Goal: Find specific fact: Find contact information

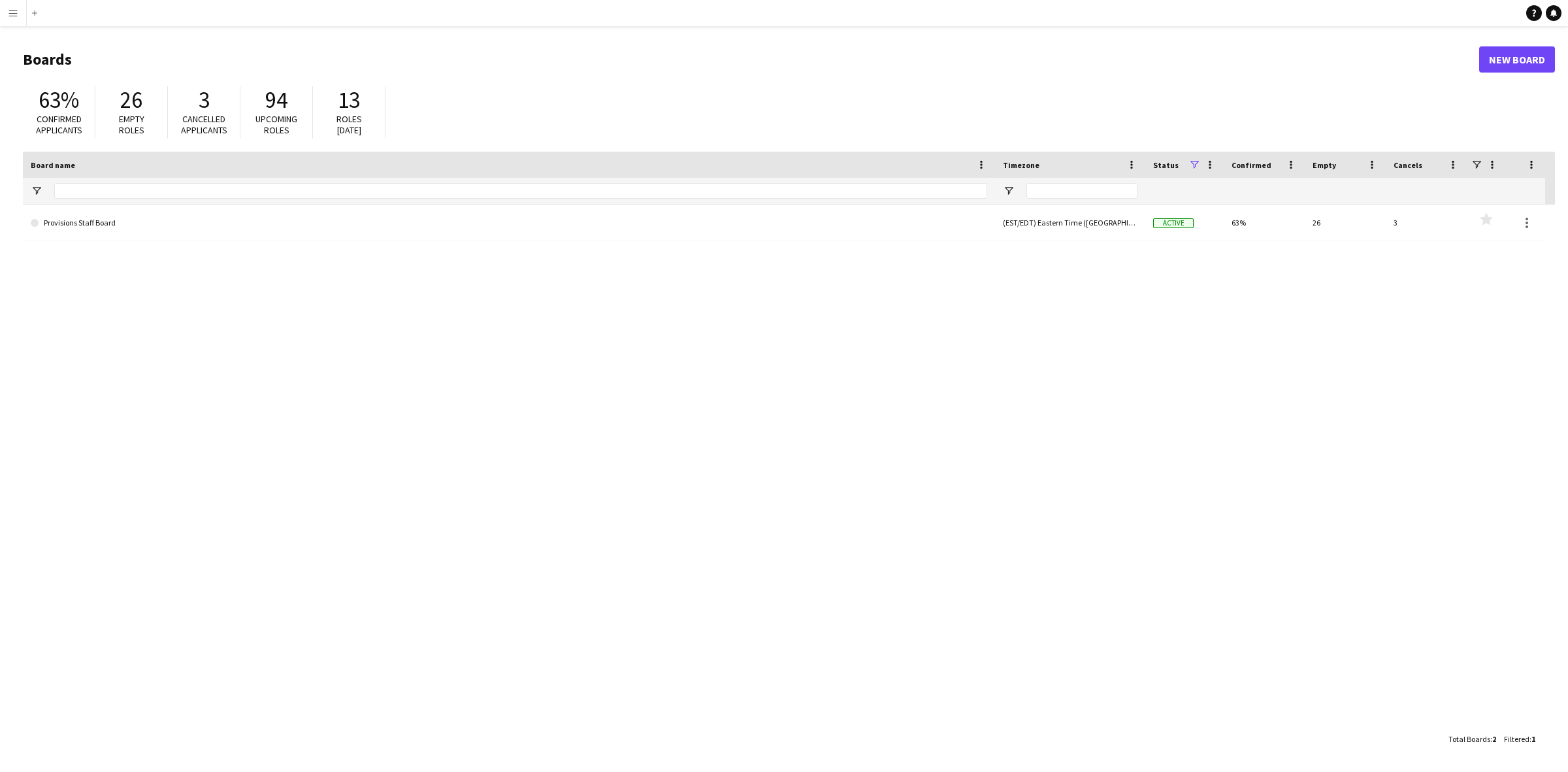
click at [12, 11] on app-icon "Menu" at bounding box center [13, 13] width 11 height 11
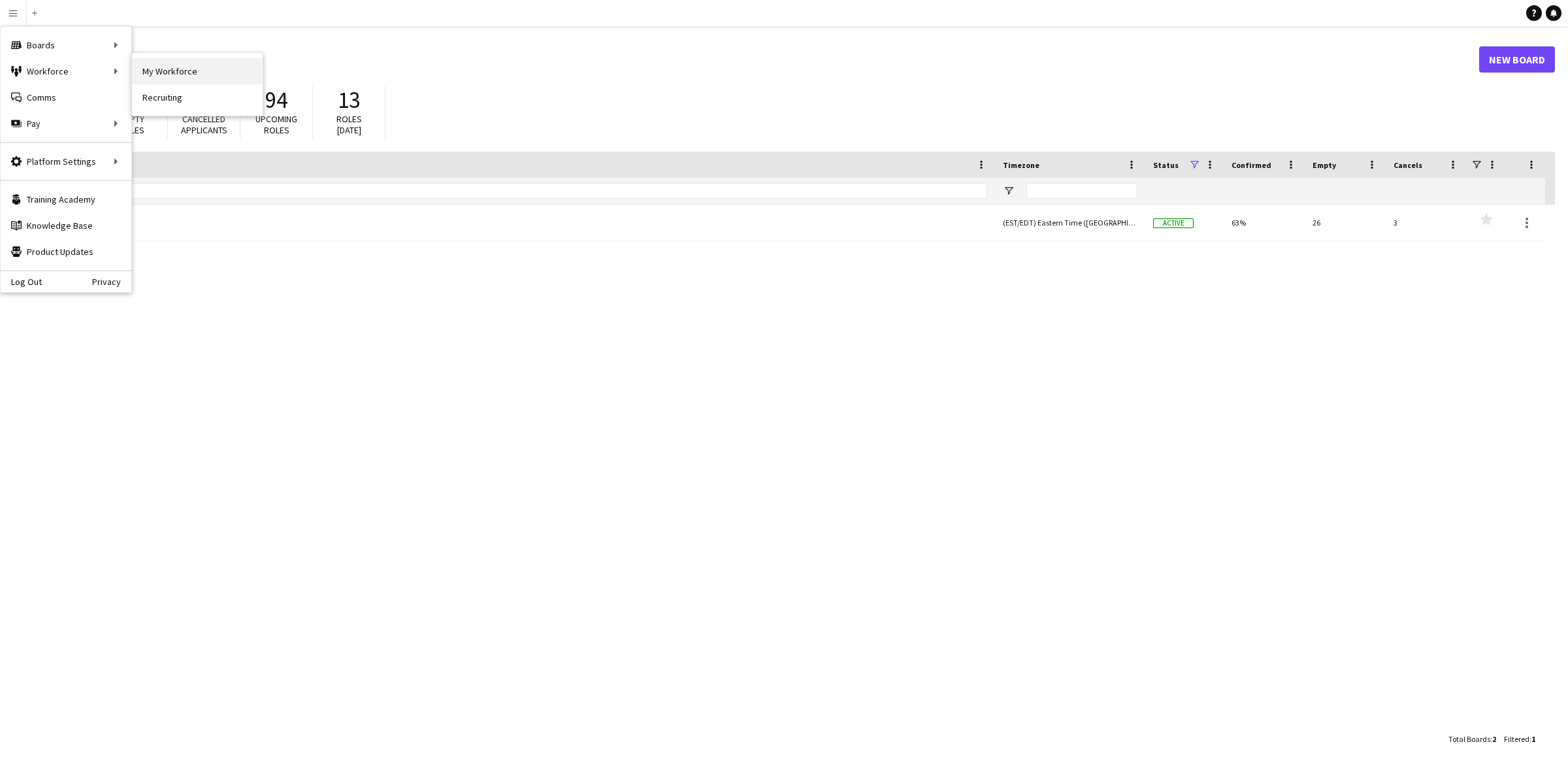
click at [170, 72] on link "My Workforce" at bounding box center [197, 71] width 131 height 26
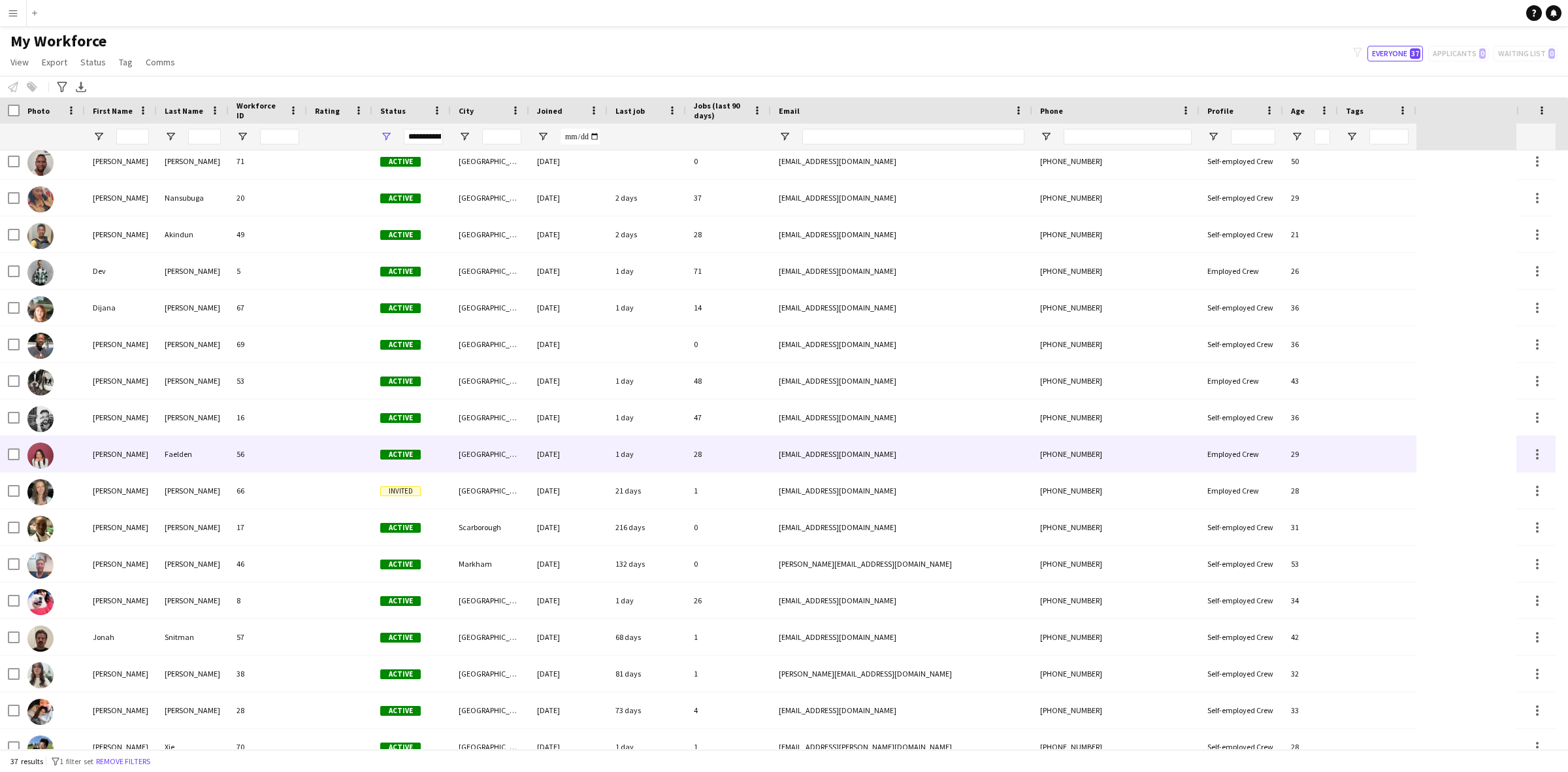
scroll to position [225, 0]
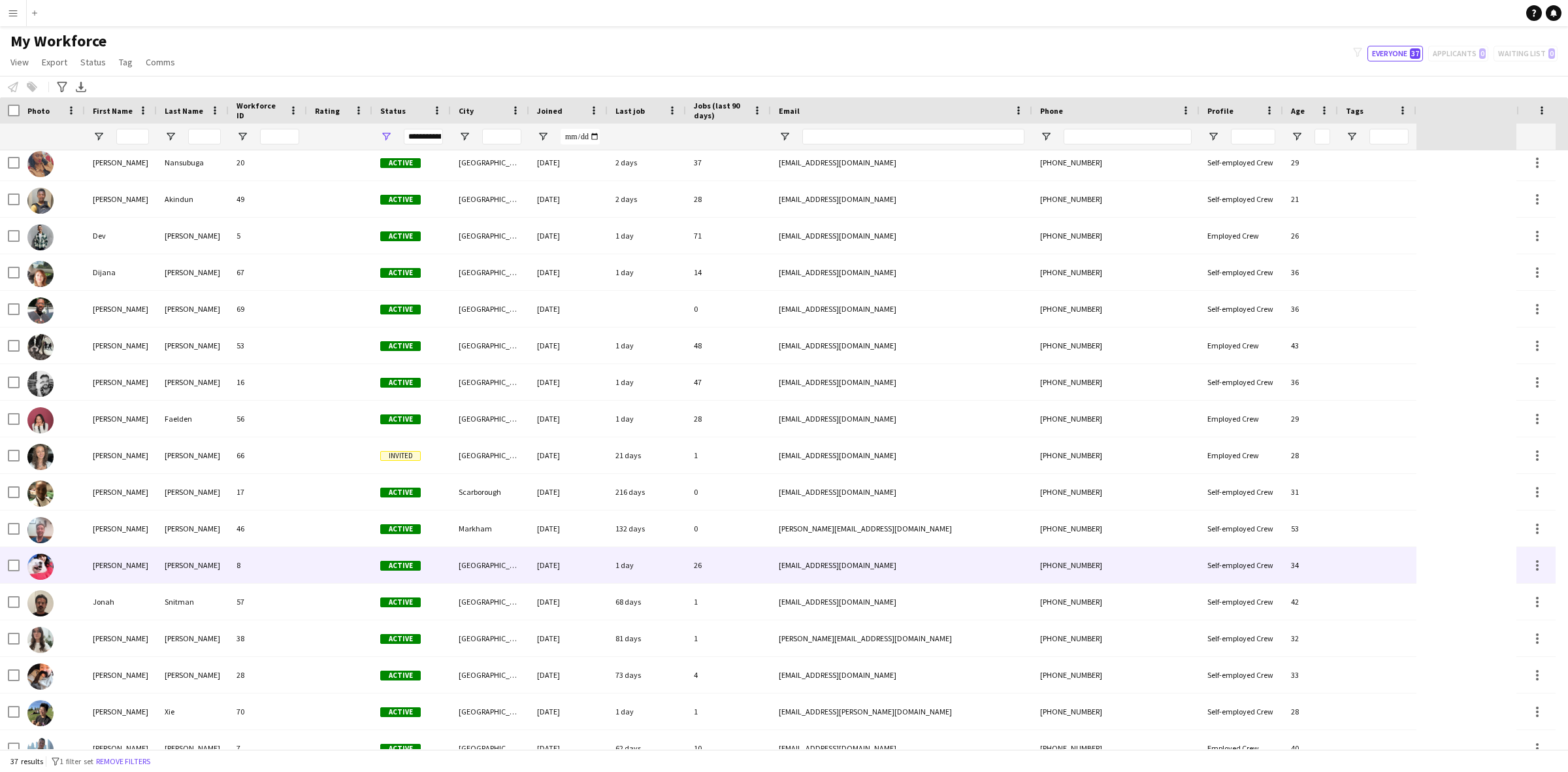
click at [294, 560] on div "8" at bounding box center [268, 564] width 78 height 36
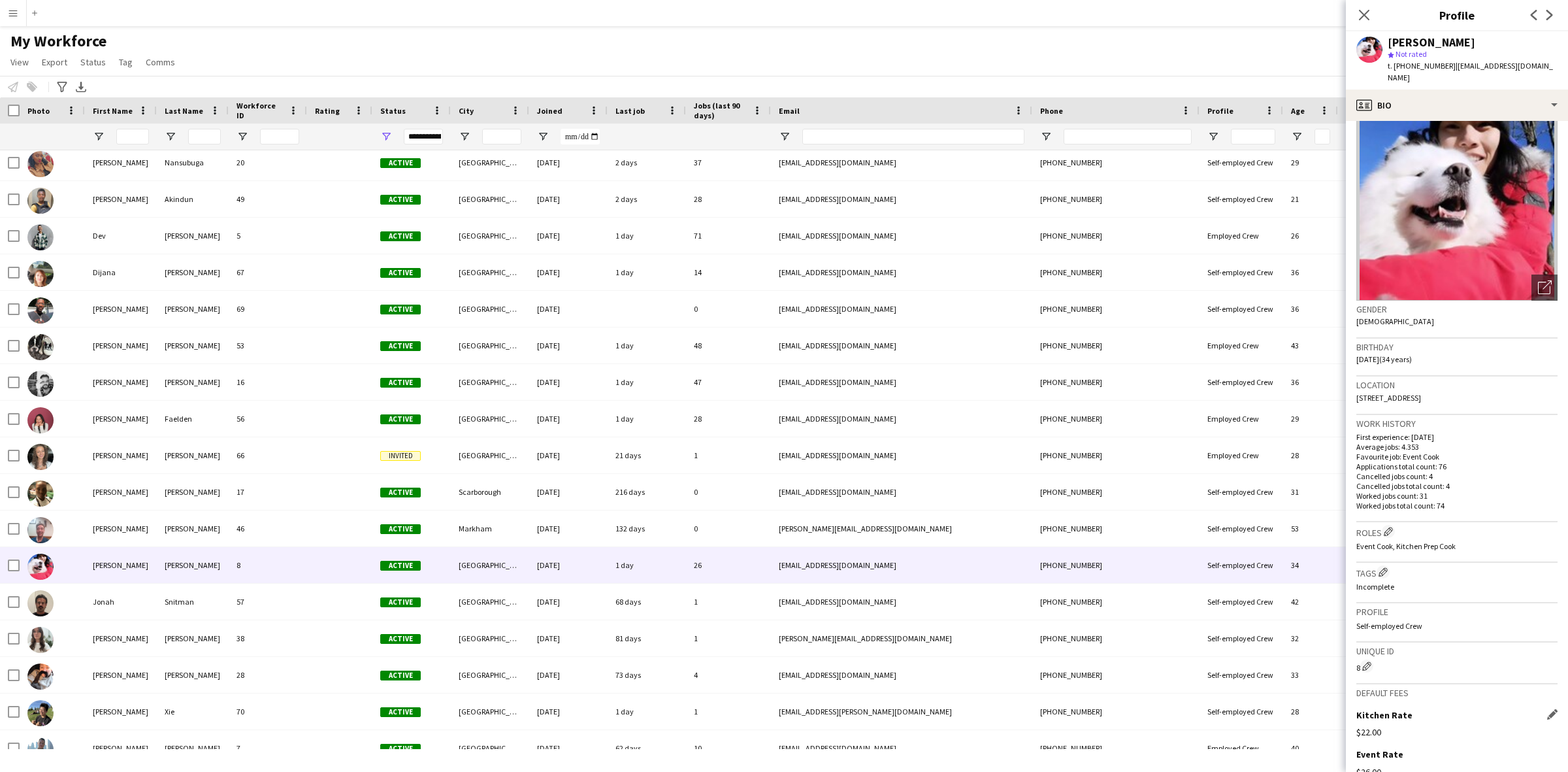
scroll to position [0, 0]
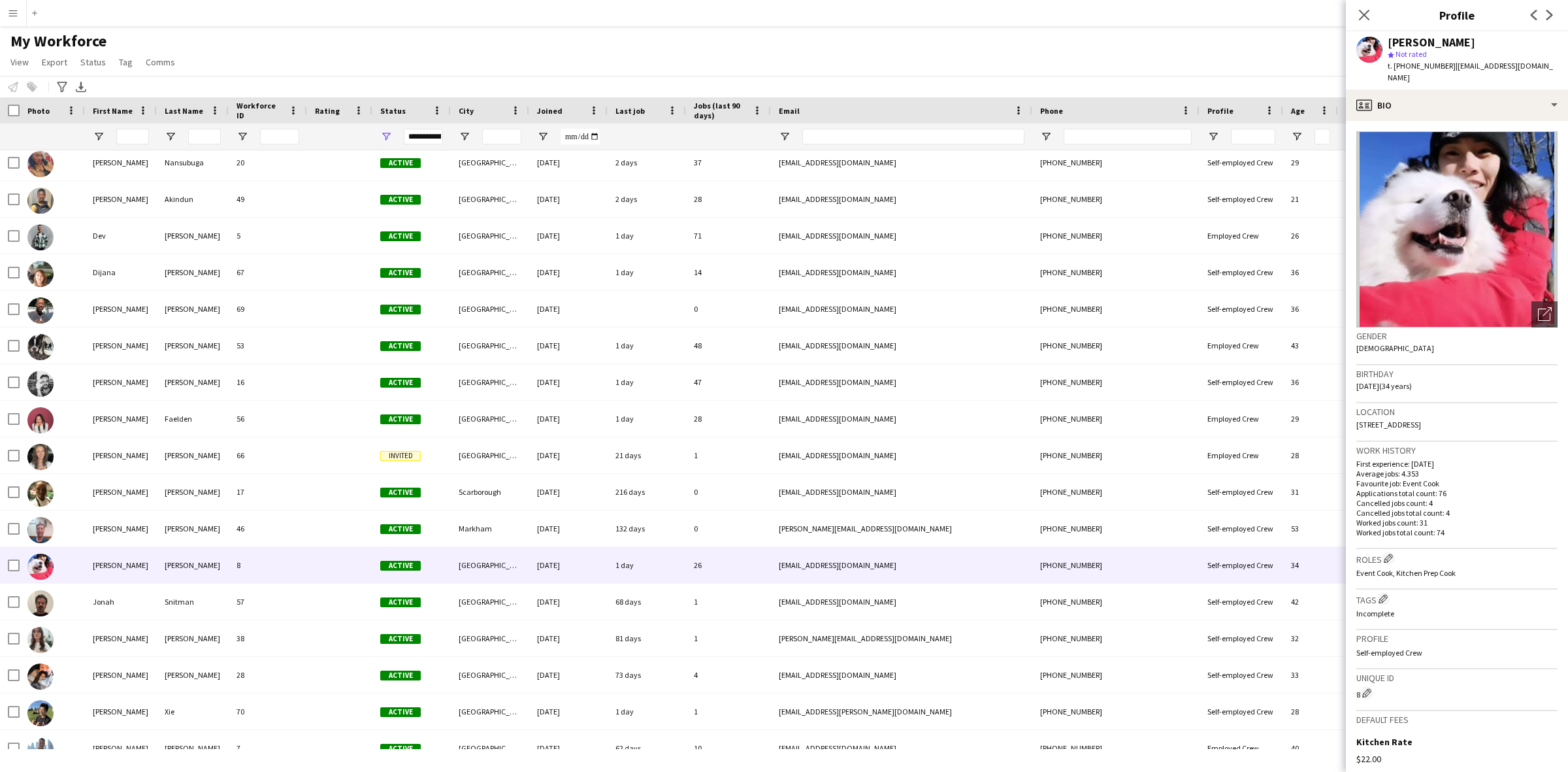
click at [1421, 419] on span "[STREET_ADDRESS]" at bounding box center [1389, 424] width 64 height 10
copy span "[STREET_ADDRESS]"
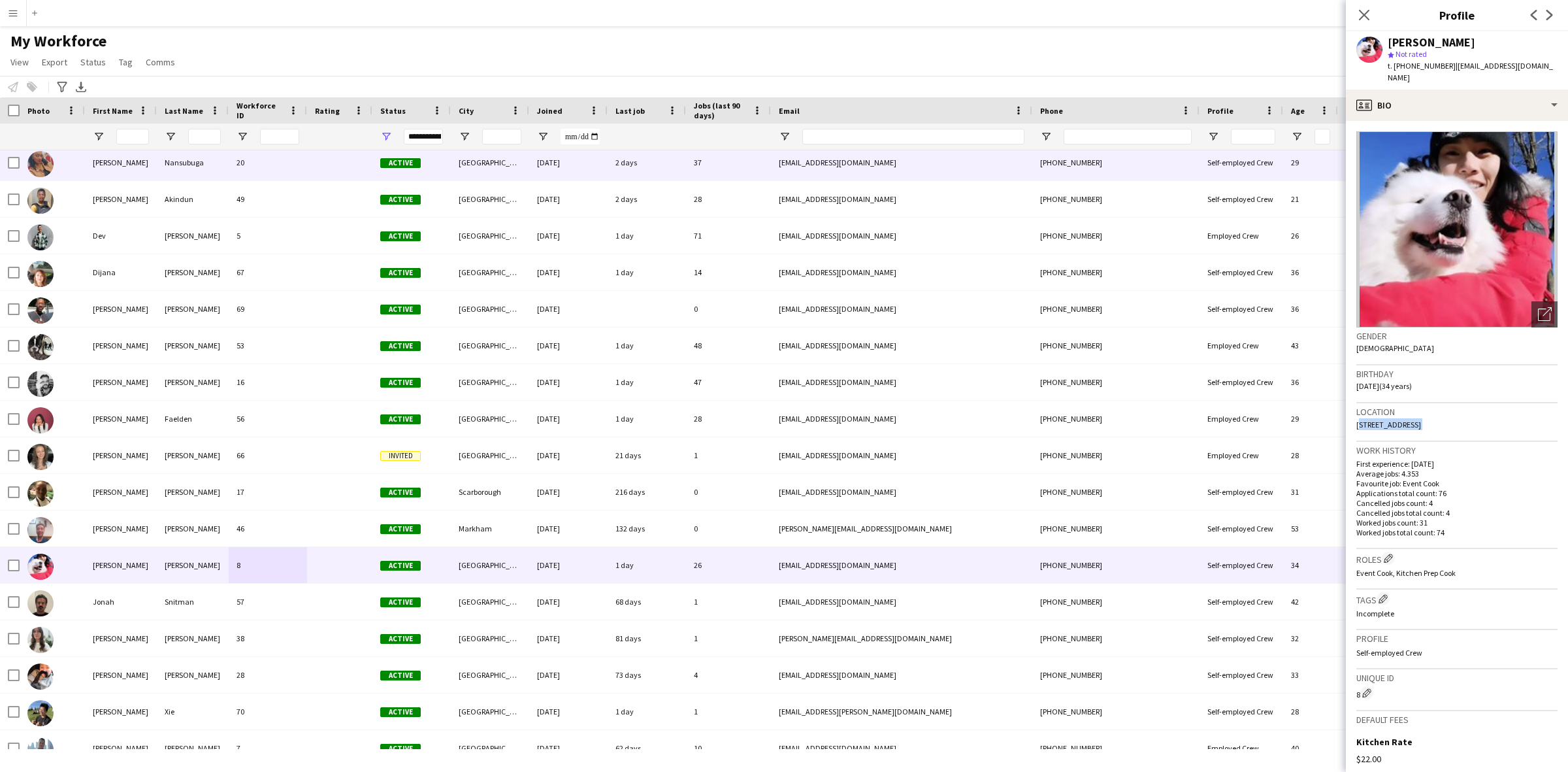
click at [145, 170] on div "[PERSON_NAME]" at bounding box center [121, 162] width 72 height 36
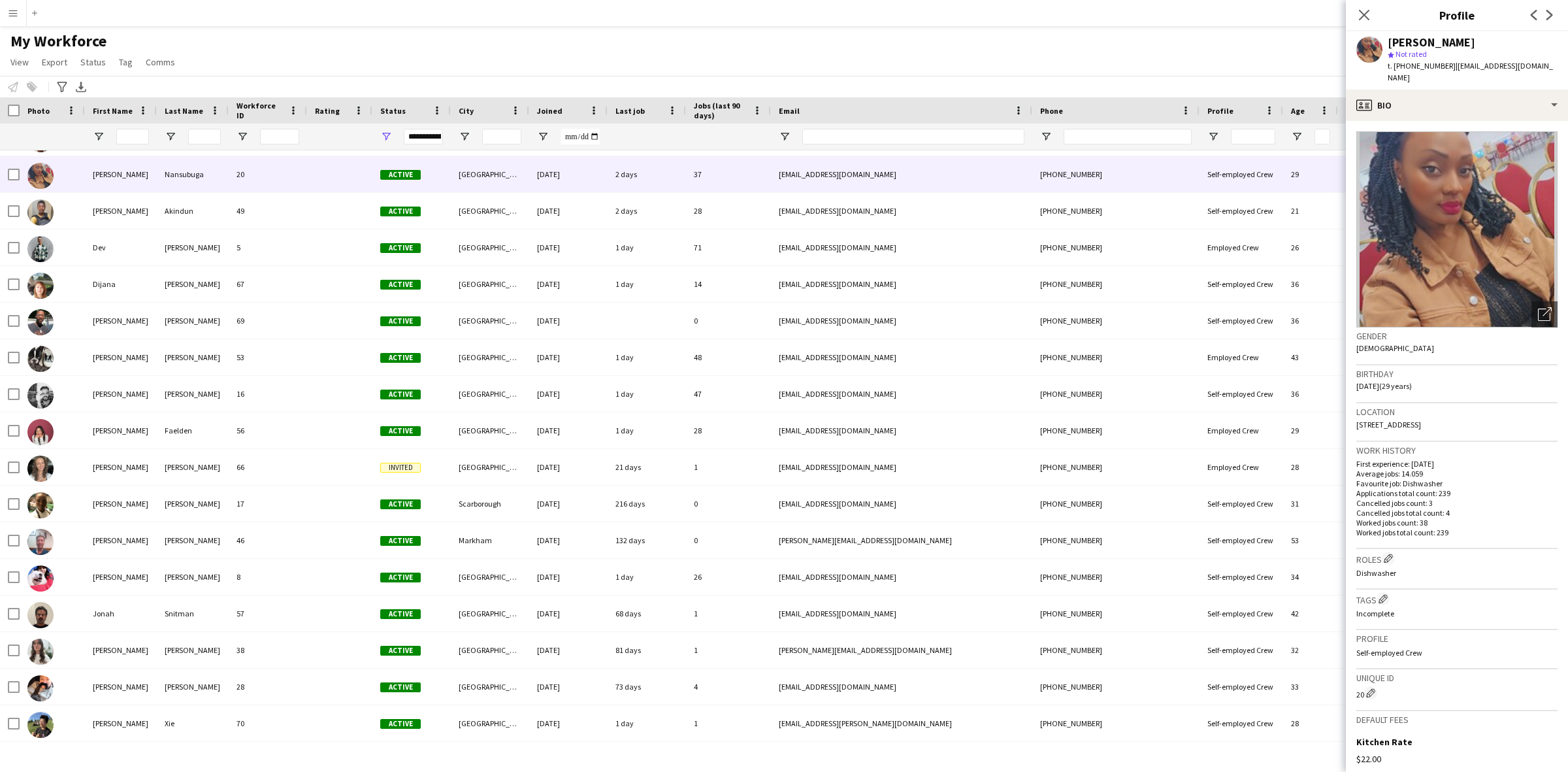
scroll to position [211, 0]
